Goal: Task Accomplishment & Management: Use online tool/utility

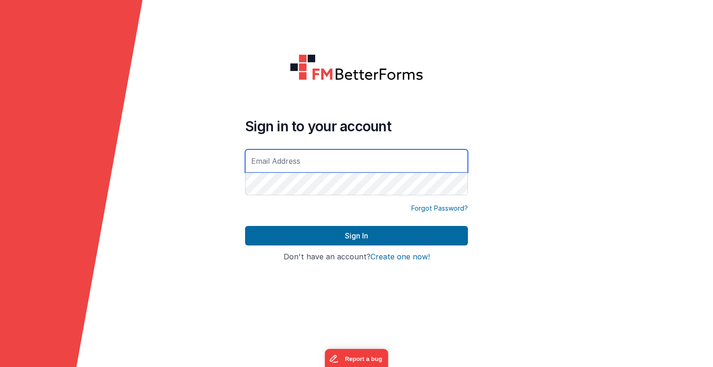
type input "[EMAIL_ADDRESS][DOMAIN_NAME]"
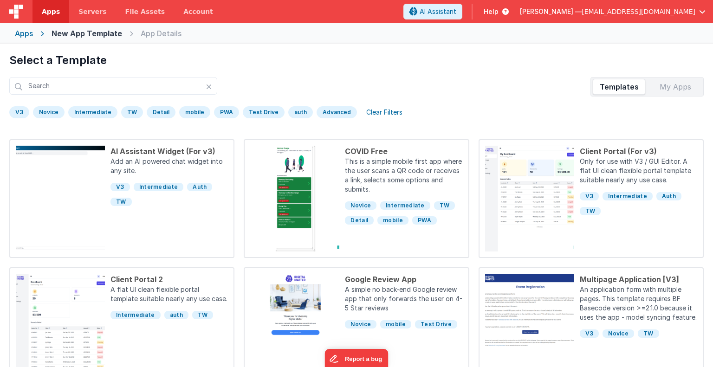
click at [27, 35] on div "Apps" at bounding box center [24, 33] width 18 height 11
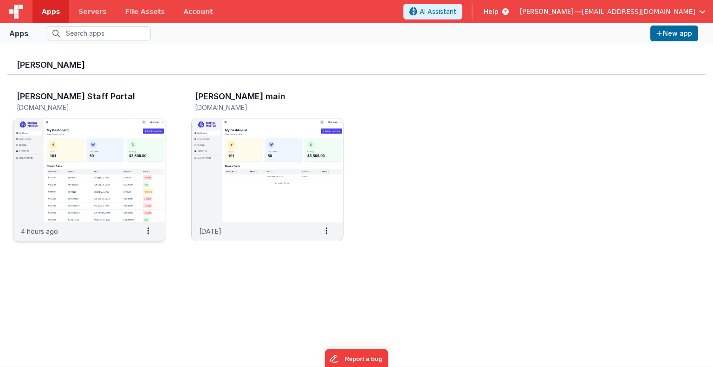
click at [88, 184] on img at bounding box center [88, 170] width 151 height 104
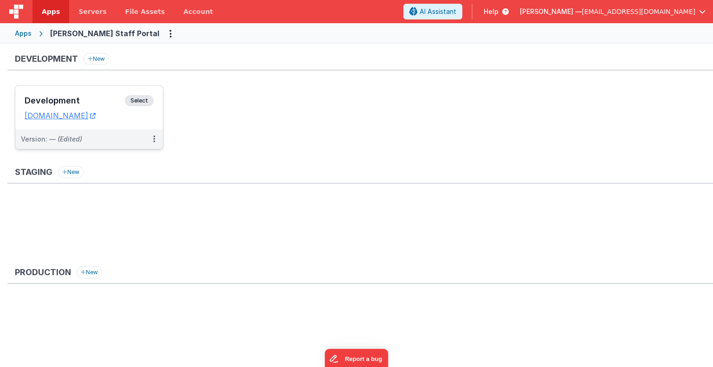
click at [139, 103] on span "Select" at bounding box center [139, 100] width 29 height 11
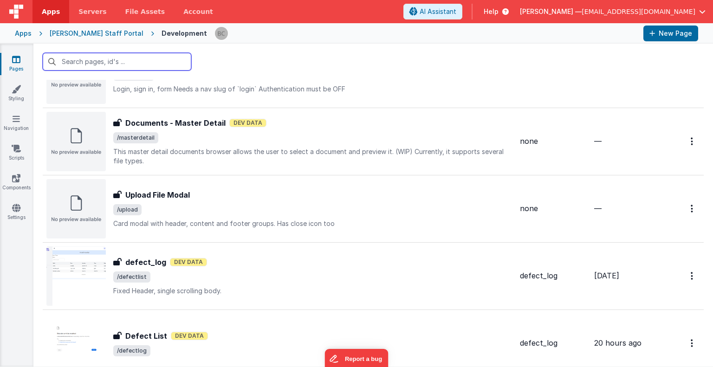
scroll to position [1120, 0]
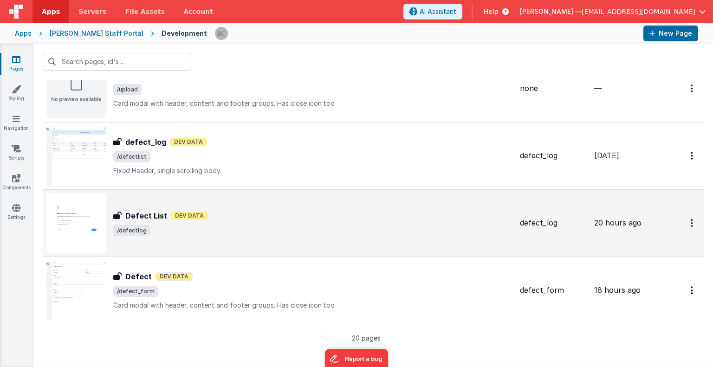
click at [72, 239] on img at bounding box center [75, 222] width 59 height 59
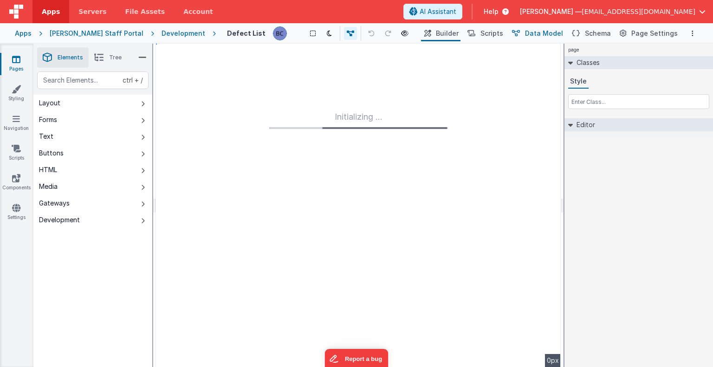
click at [552, 33] on span "Data Model" at bounding box center [544, 33] width 38 height 9
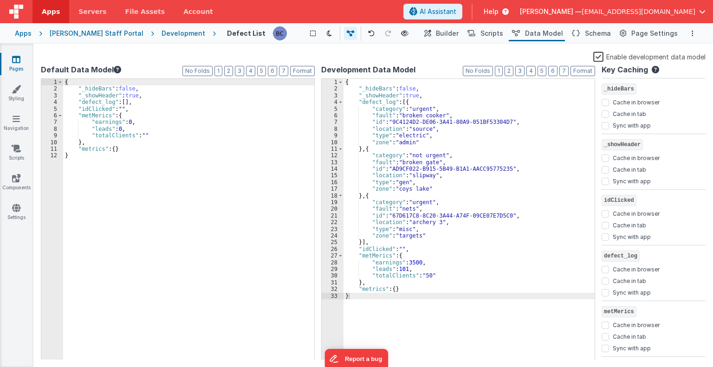
click at [556, 171] on div "{ "_hideBars" : false , "_showHeader" : true , "defect_log" : [{ "category" : "…" at bounding box center [468, 226] width 251 height 295
click at [360, 150] on div "{ "_hideBars" : false , "_showHeader" : true , "defect_log" : [{ "category" : "…" at bounding box center [468, 226] width 251 height 295
click at [356, 148] on div "{ "_hideBars" : false , "_showHeader" : true , "defect_log" : [{ "category" : "…" at bounding box center [468, 226] width 251 height 295
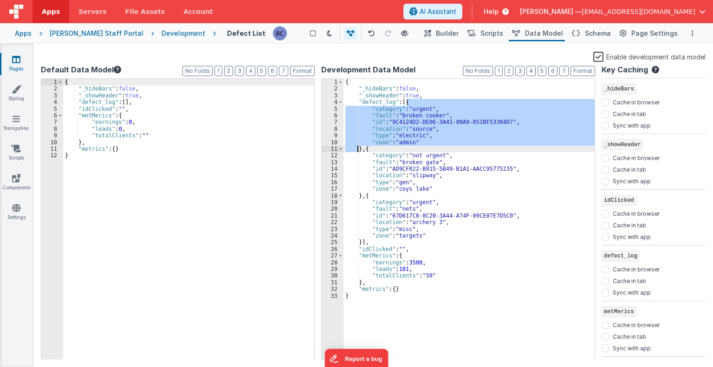
click at [356, 148] on div "{ "_hideBars" : false , "_showHeader" : true , "defect_log" : [{ "category" : "…" at bounding box center [468, 226] width 251 height 295
click at [403, 101] on div "{ "_hideBars" : false , "_showHeader" : true , "defect_log" : [{ "category" : "…" at bounding box center [468, 226] width 251 height 295
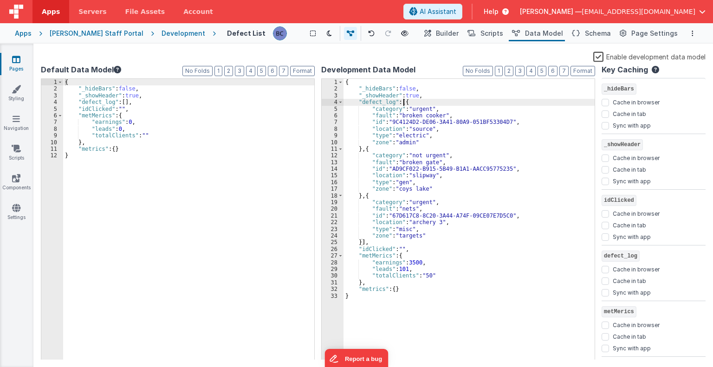
click at [403, 101] on div "{ "_hideBars" : false , "_showHeader" : true , "defect_log" : [{ "category" : "…" at bounding box center [468, 226] width 251 height 295
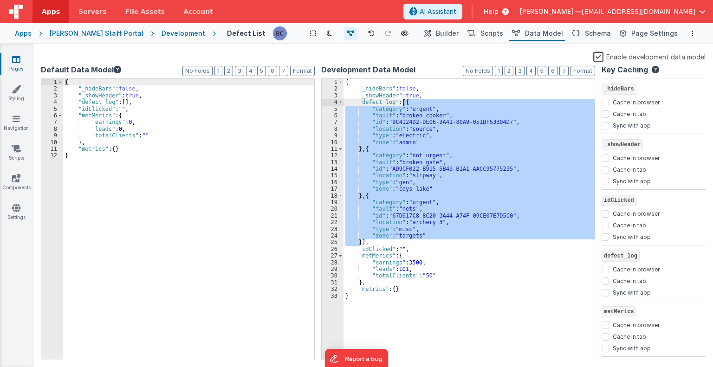
click at [405, 102] on div "{ "_hideBars" : false , "_showHeader" : true , "defect_log" : [{ "category" : "…" at bounding box center [468, 219] width 251 height 281
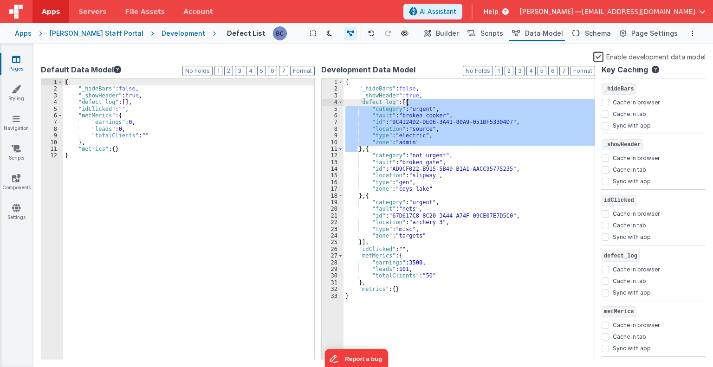
click at [405, 102] on div "{ "_hideBars" : false , "_showHeader" : true , "defect_log" : [{ "category" : "…" at bounding box center [468, 226] width 251 height 295
drag, startPoint x: 357, startPoint y: 102, endPoint x: 360, endPoint y: 148, distance: 47.0
click at [360, 148] on div "{ "_hideBars" : false , "_showHeader" : true , "defect_log" : [{ "category" : "…" at bounding box center [468, 226] width 251 height 295
click at [368, 283] on div "{ "_hideBars" : false , "_showHeader" : true , "defect_log" : [{ "category" : "…" at bounding box center [468, 226] width 251 height 295
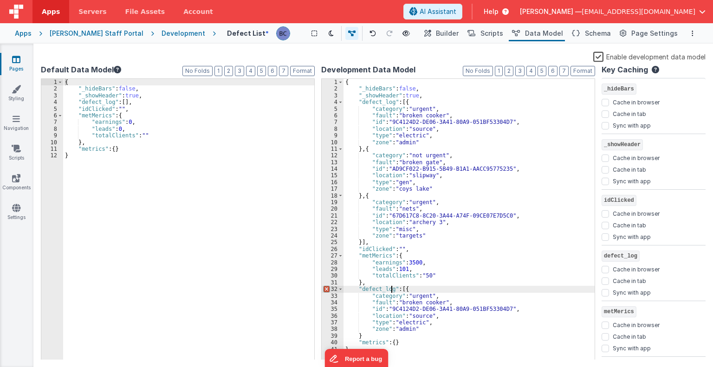
click at [390, 288] on div "{ "_hideBars" : false , "_showHeader" : true , "defect_log" : [{ "category" : "…" at bounding box center [468, 226] width 251 height 295
click at [391, 288] on div "{ "_hideBars" : false , "_showHeader" : true , "defect_log" : [{ "category" : "…" at bounding box center [468, 226] width 251 height 295
click at [379, 288] on div "{ "_hideBars" : false , "_showHeader" : true , "defect_log" : [{ "category" : "…" at bounding box center [468, 226] width 251 height 295
click at [418, 287] on div "{ "_hideBars" : false , "_showHeader" : true , "defect_log" : [{ "category" : "…" at bounding box center [468, 226] width 251 height 295
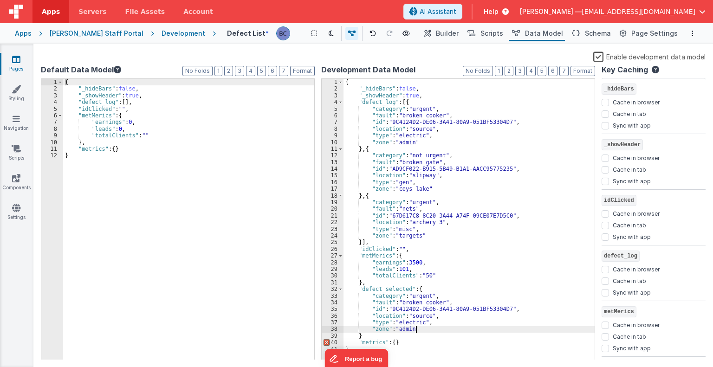
click at [437, 328] on div "{ "_hideBars" : false , "_showHeader" : true , "defect_log" : [{ "category" : "…" at bounding box center [468, 226] width 251 height 295
click at [574, 70] on button "Format" at bounding box center [582, 71] width 25 height 10
click at [367, 334] on div "{ "_hideBars" : false , "_showHeader" : true , "defect_log" : [{ "category" : "…" at bounding box center [468, 226] width 251 height 295
click at [502, 72] on button "1" at bounding box center [499, 71] width 8 height 10
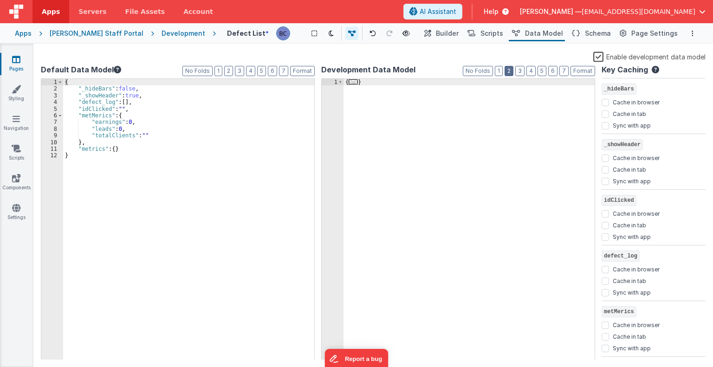
click at [510, 70] on button "2" at bounding box center [508, 71] width 9 height 10
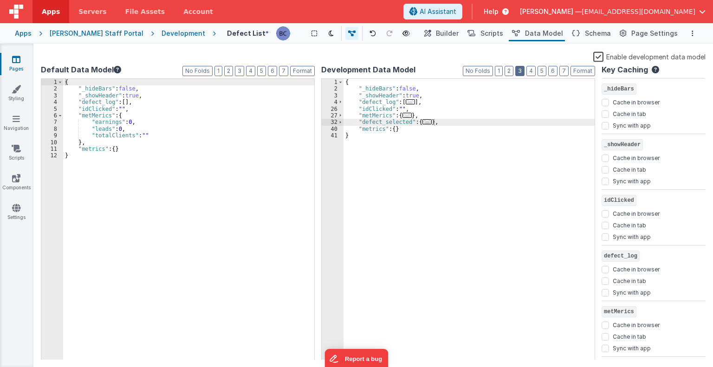
click at [521, 70] on button "3" at bounding box center [519, 71] width 9 height 10
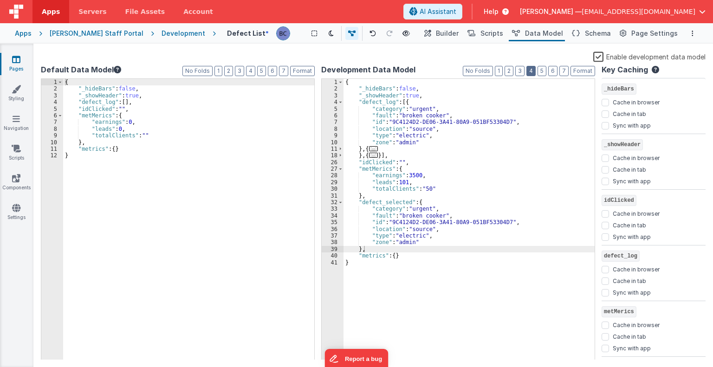
click at [531, 70] on button "4" at bounding box center [530, 71] width 9 height 10
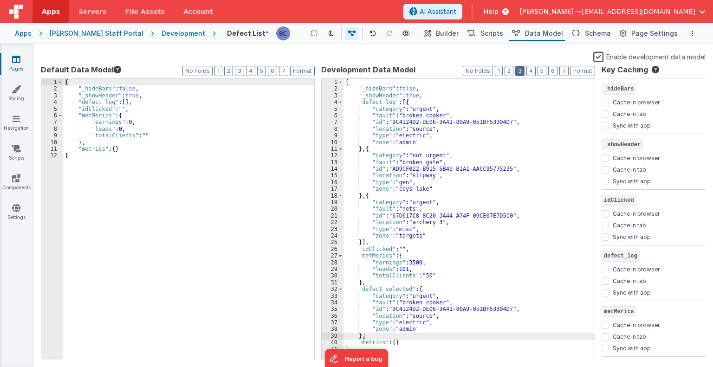
click at [520, 71] on button "3" at bounding box center [519, 71] width 9 height 10
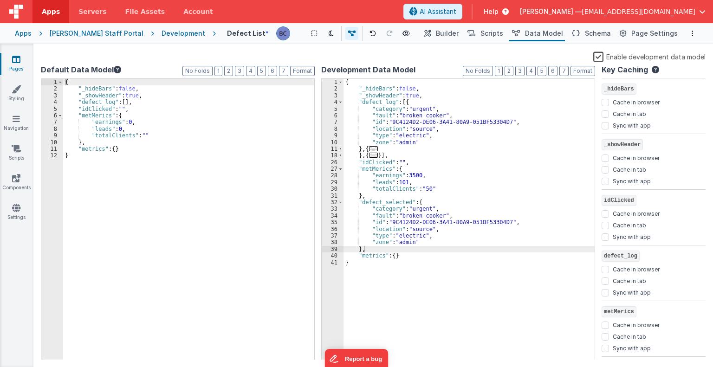
click at [374, 148] on span "..." at bounding box center [373, 148] width 9 height 5
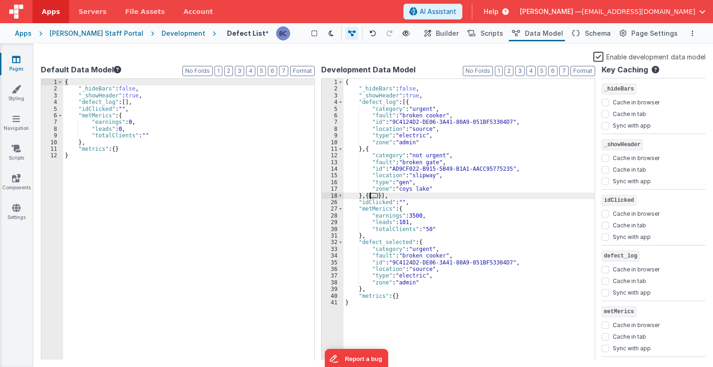
click at [373, 196] on span "..." at bounding box center [373, 195] width 9 height 5
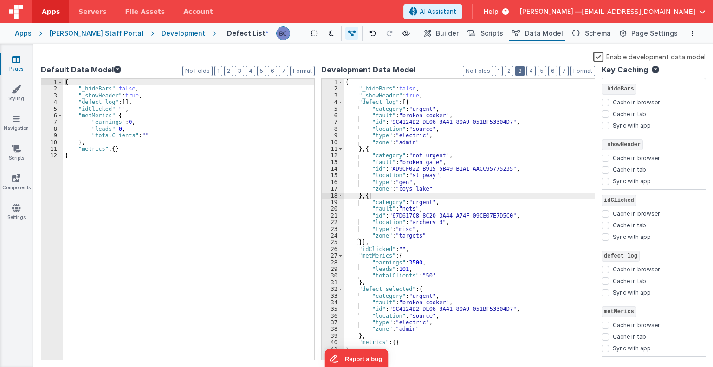
click at [521, 69] on button "3" at bounding box center [519, 71] width 9 height 10
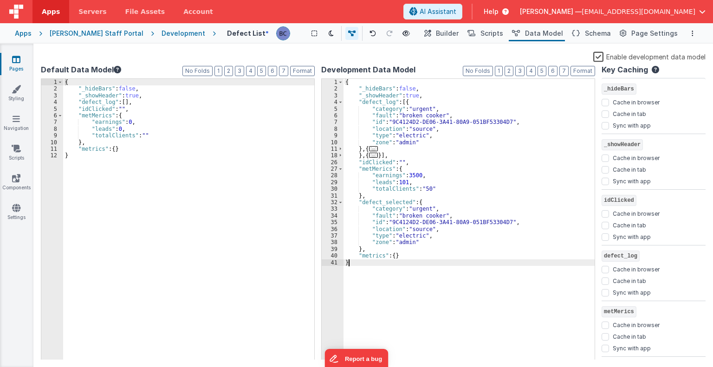
click at [453, 269] on div "{ "_hideBars" : false , "_showHeader" : true , "defect_log" : [{ "category" : "…" at bounding box center [468, 226] width 251 height 295
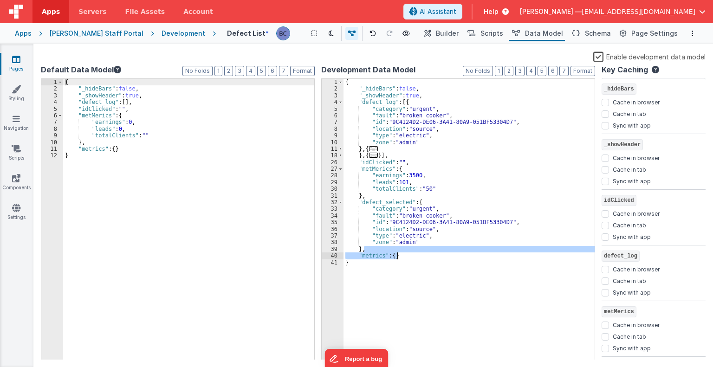
drag, startPoint x: 369, startPoint y: 248, endPoint x: 405, endPoint y: 257, distance: 36.5
click at [405, 257] on div "{ "_hideBars" : false , "_showHeader" : true , "defect_log" : [{ "category" : "…" at bounding box center [468, 226] width 251 height 295
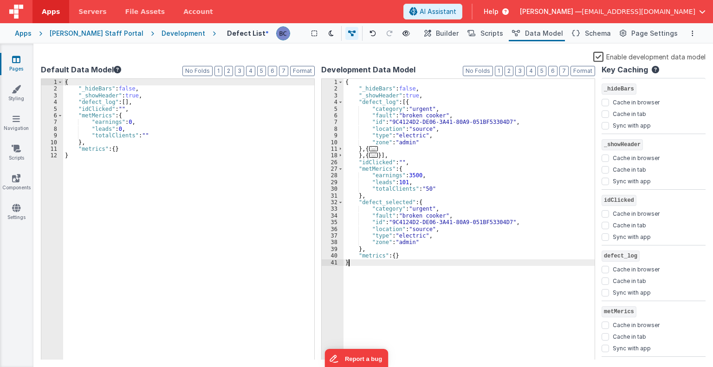
click at [417, 269] on div "{ "_hideBars" : false , "_showHeader" : true , "defect_log" : [{ "category" : "…" at bounding box center [468, 226] width 251 height 295
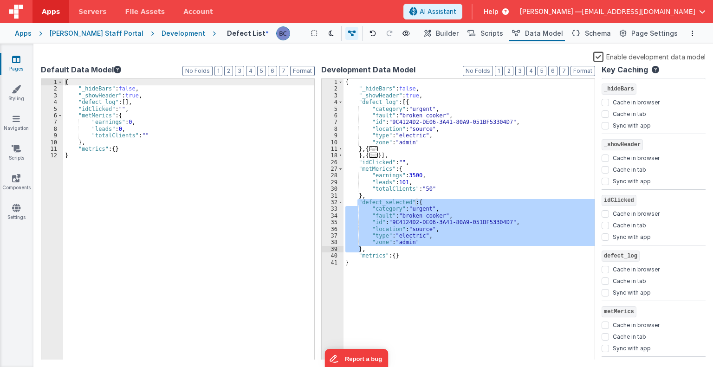
drag, startPoint x: 356, startPoint y: 201, endPoint x: 360, endPoint y: 249, distance: 47.5
click at [360, 249] on div "{ "_hideBars" : false , "_showHeader" : true , "defect_log" : [{ "category" : "…" at bounding box center [468, 226] width 251 height 295
click at [407, 201] on div "{ "_hideBars" : false , "_showHeader" : true , "defect_log" : [{ "category" : "…" at bounding box center [468, 219] width 251 height 281
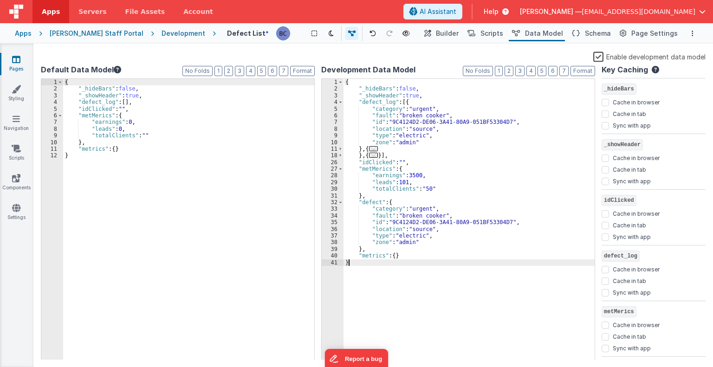
click at [403, 285] on div "{ "_hideBars" : false , "_showHeader" : true , "defect_log" : [{ "category" : "…" at bounding box center [468, 226] width 251 height 295
click at [161, 31] on div "Development" at bounding box center [183, 33] width 44 height 9
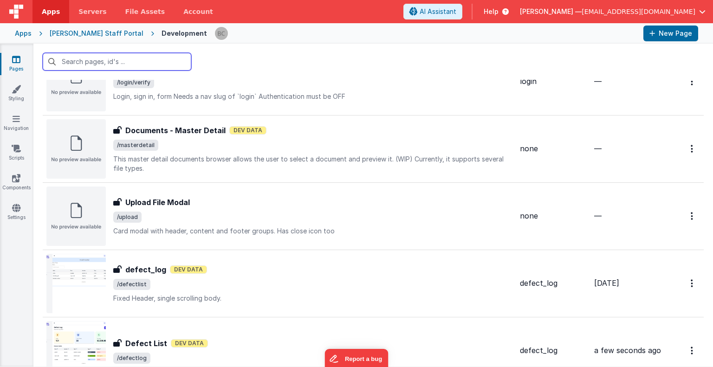
scroll to position [1120, 0]
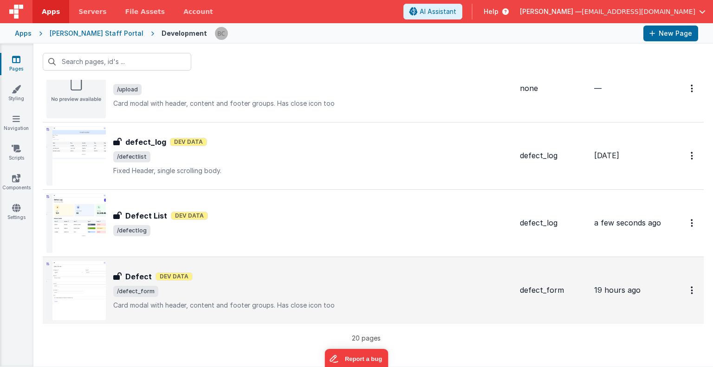
click at [95, 267] on img at bounding box center [75, 290] width 59 height 59
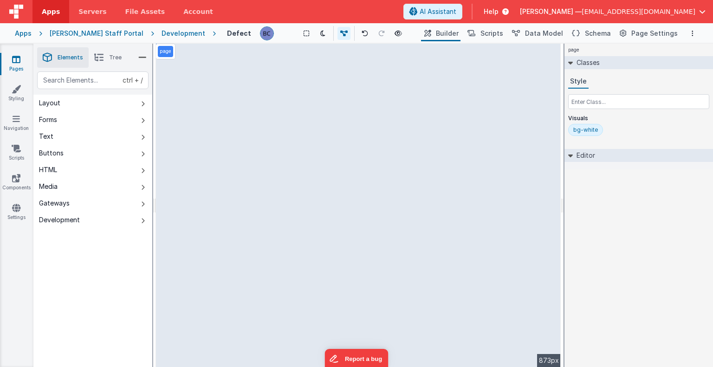
click at [162, 52] on p "page" at bounding box center [166, 51] width 12 height 7
click at [46, 168] on div "HTML" at bounding box center [48, 169] width 18 height 9
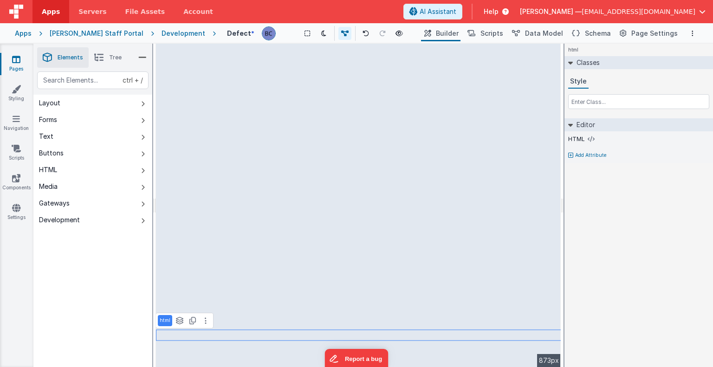
click at [632, 282] on div "html Classes Style Editor HTML Add Attribute DEV: Focus DEV: builderToggleCondi…" at bounding box center [638, 205] width 148 height 323
click at [206, 322] on button at bounding box center [205, 320] width 11 height 11
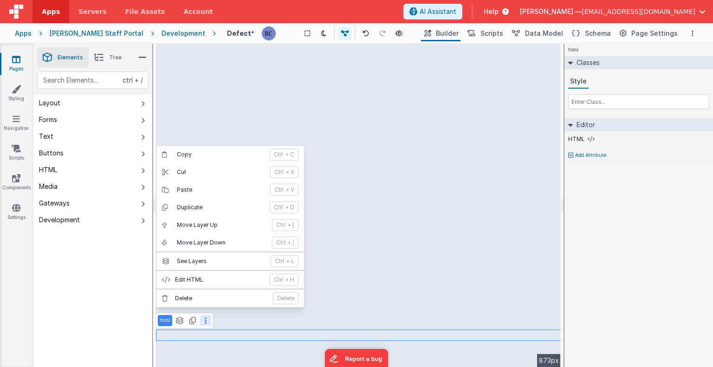
click at [206, 322] on button at bounding box center [205, 320] width 11 height 11
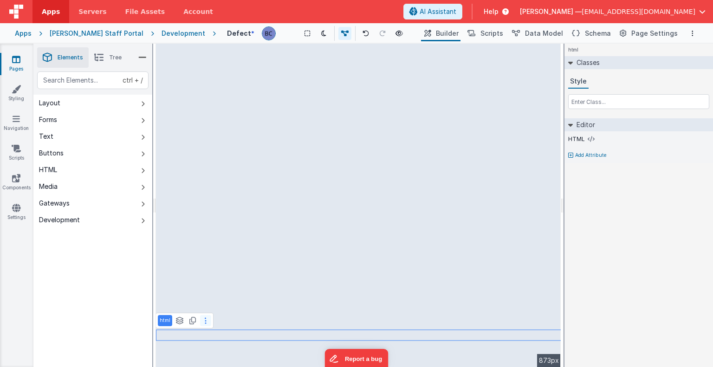
click at [205, 322] on icon at bounding box center [206, 320] width 2 height 7
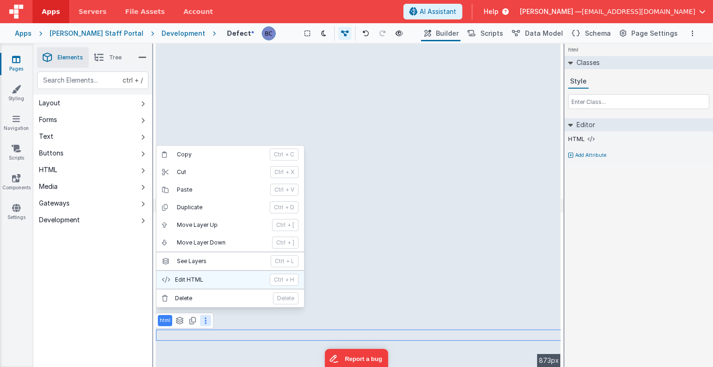
click at [203, 280] on p "Edit HTML" at bounding box center [219, 279] width 89 height 7
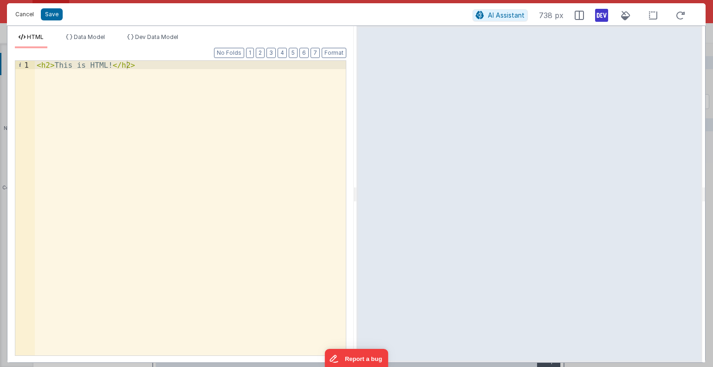
click at [21, 15] on button "Cancel" at bounding box center [25, 14] width 28 height 13
